Goal: Navigation & Orientation: Understand site structure

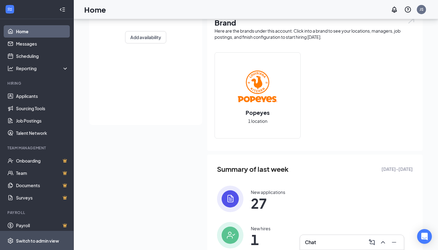
click at [46, 237] on div "Switch to admin view" at bounding box center [37, 240] width 43 height 6
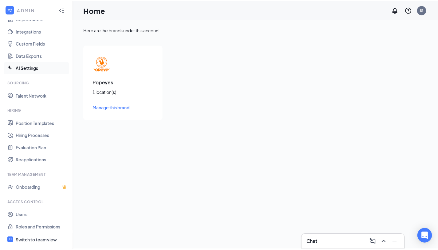
scroll to position [71, 0]
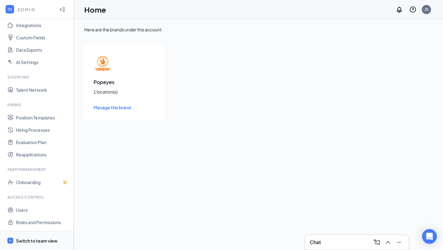
click at [47, 239] on div "Switch to team view" at bounding box center [37, 240] width 42 height 6
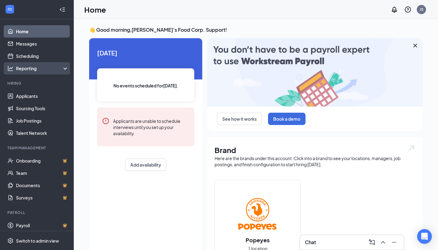
click at [40, 70] on div "Reporting" at bounding box center [42, 68] width 53 height 6
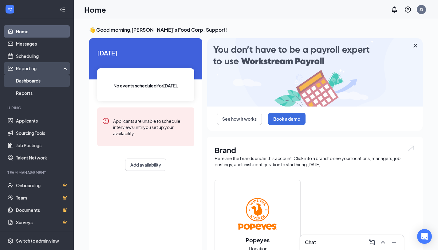
click at [40, 78] on link "Dashboards" at bounding box center [42, 80] width 53 height 12
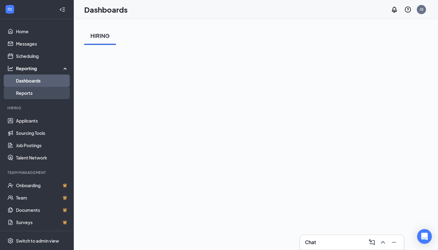
click at [28, 95] on link "Reports" at bounding box center [42, 93] width 53 height 12
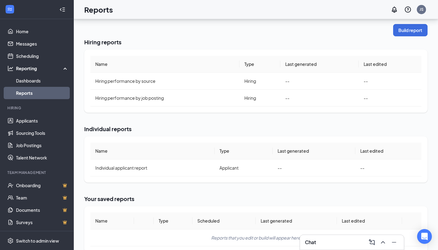
scroll to position [57, 0]
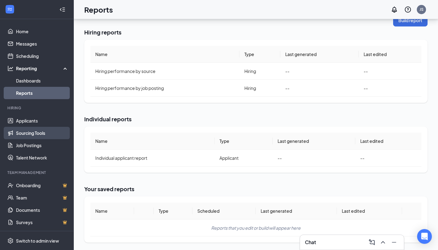
click at [46, 132] on link "Sourcing Tools" at bounding box center [42, 133] width 53 height 12
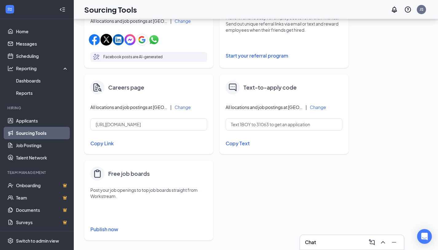
scroll to position [231, 0]
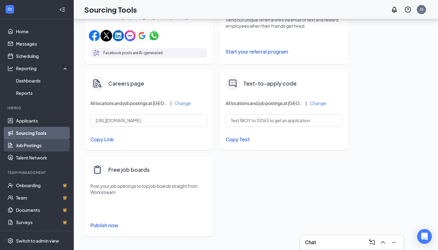
click at [27, 149] on link "Job Postings" at bounding box center [42, 145] width 53 height 12
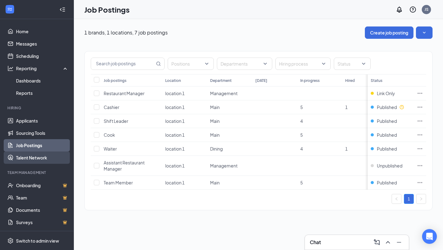
click at [27, 155] on link "Talent Network" at bounding box center [42, 157] width 53 height 12
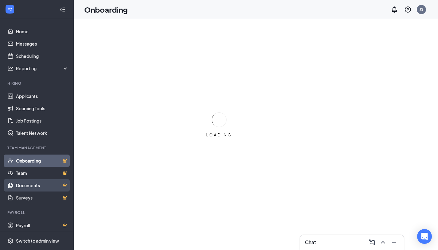
scroll to position [3, 0]
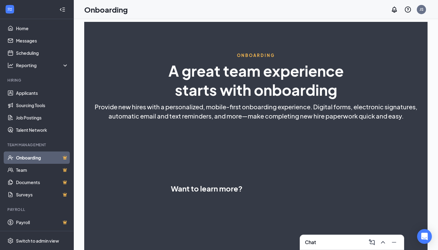
select select "PH"
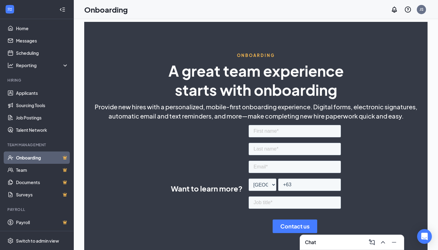
scroll to position [0, 0]
click at [34, 171] on link "Team" at bounding box center [42, 170] width 53 height 12
